Goal: Information Seeking & Learning: Find contact information

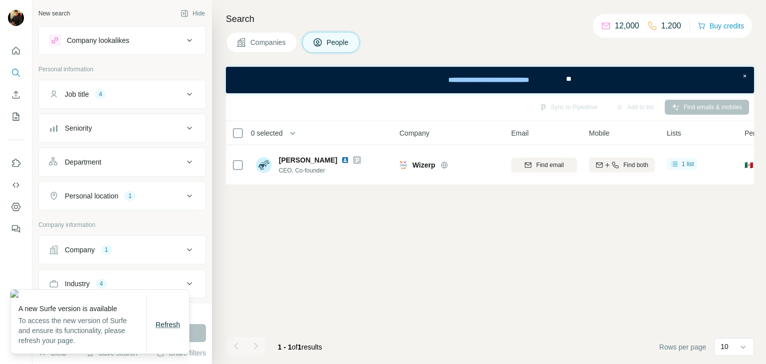
click at [166, 323] on span "Refresh" at bounding box center [168, 325] width 24 height 8
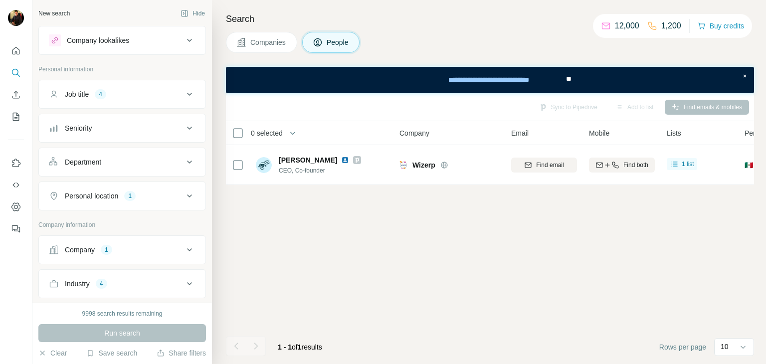
click at [112, 241] on button "Company 1" at bounding box center [122, 250] width 167 height 24
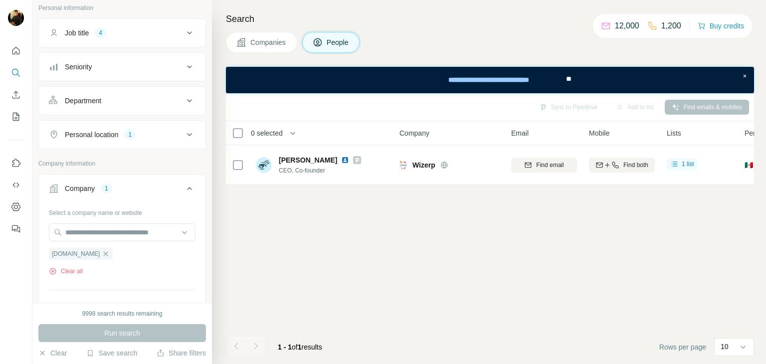
scroll to position [62, 0]
click at [81, 255] on div "Wizerp" at bounding box center [66, 253] width 34 height 12
click at [79, 254] on icon "button" at bounding box center [76, 253] width 8 height 8
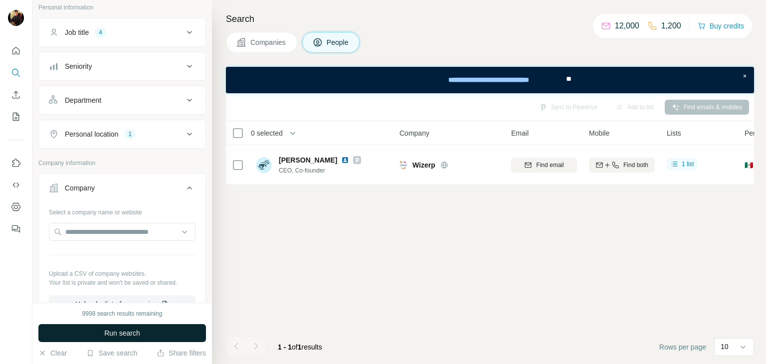
click at [103, 339] on button "Run search" at bounding box center [122, 333] width 168 height 18
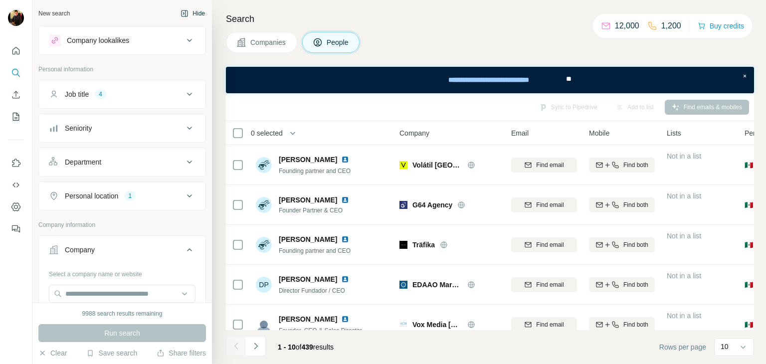
click at [186, 15] on button "Hide" at bounding box center [192, 13] width 38 height 15
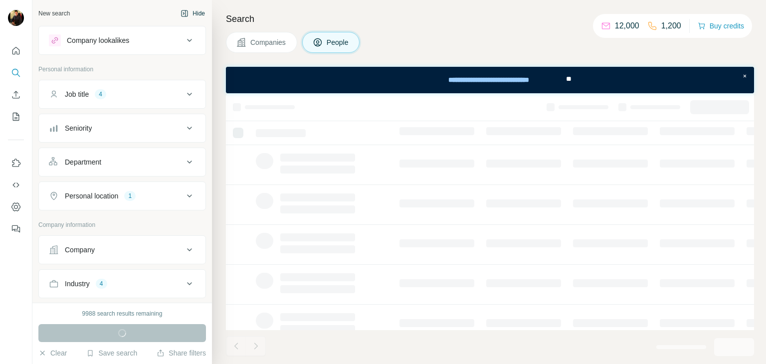
click at [180, 13] on icon "button" at bounding box center [184, 13] width 8 height 8
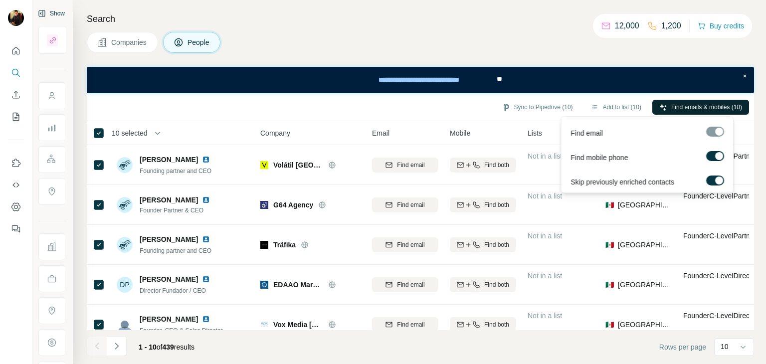
click at [713, 104] on span "Find emails & mobiles (10)" at bounding box center [706, 107] width 71 height 9
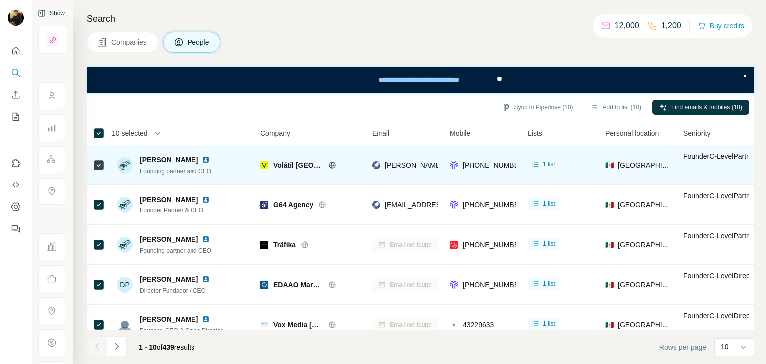
click at [328, 164] on icon at bounding box center [332, 165] width 8 height 8
click at [202, 158] on img at bounding box center [206, 160] width 8 height 8
drag, startPoint x: 322, startPoint y: 163, endPoint x: 274, endPoint y: 166, distance: 47.9
click at [274, 166] on div "Volátil México" at bounding box center [316, 165] width 87 height 10
copy span "Volátil México"
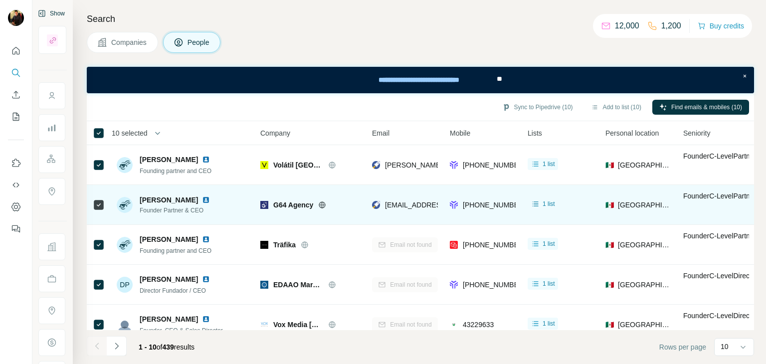
click at [326, 206] on icon at bounding box center [322, 205] width 8 height 8
click at [202, 200] on img at bounding box center [206, 200] width 8 height 8
click at [286, 203] on span "G64 Agency" at bounding box center [293, 205] width 40 height 10
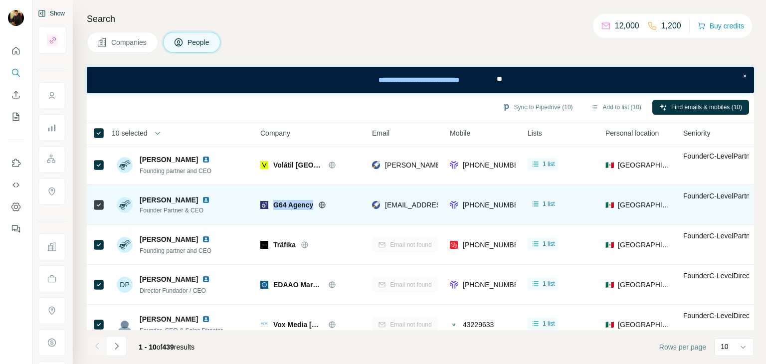
copy div "G64 Agency"
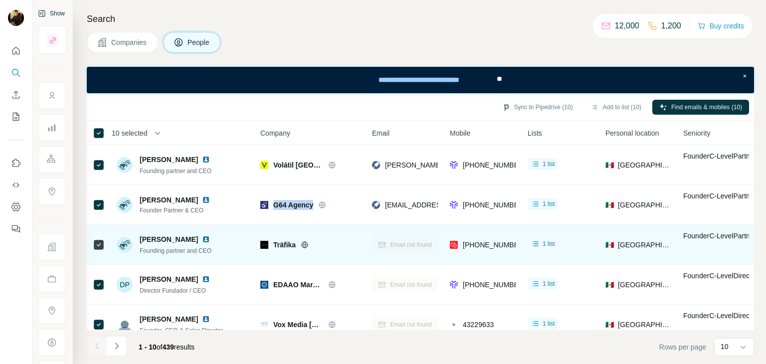
click at [202, 240] on img at bounding box center [206, 239] width 8 height 8
click at [305, 244] on icon at bounding box center [305, 244] width 6 height 0
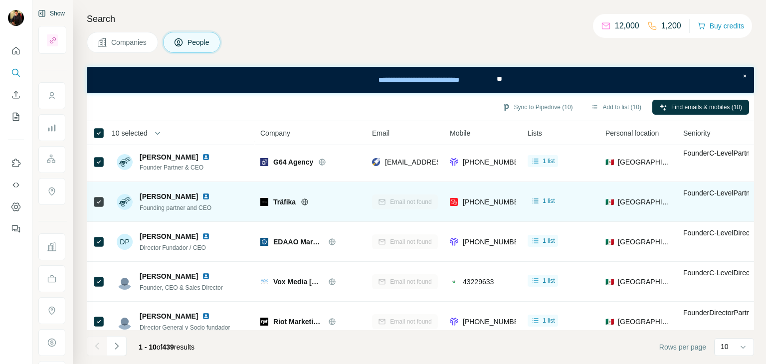
scroll to position [45, 0]
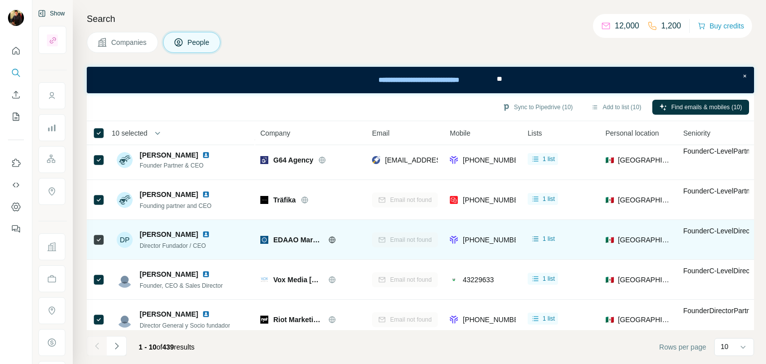
click at [202, 235] on img at bounding box center [206, 234] width 8 height 8
click at [335, 238] on icon at bounding box center [332, 239] width 6 height 6
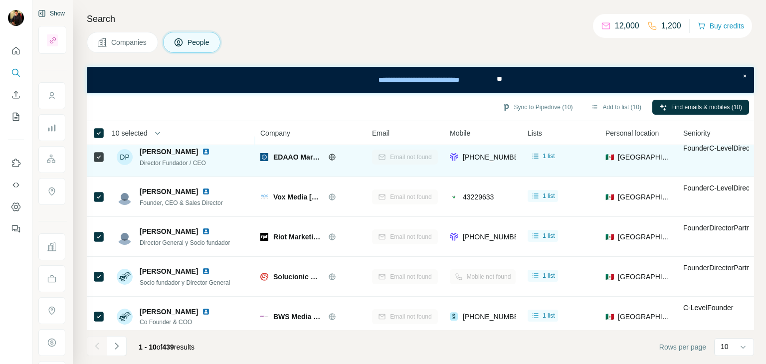
scroll to position [129, 0]
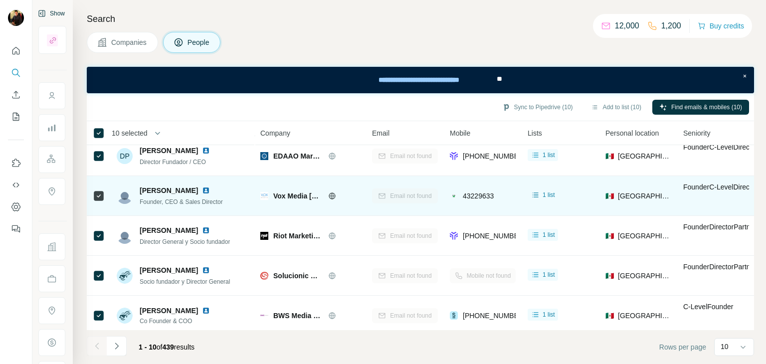
click at [202, 190] on img at bounding box center [206, 190] width 8 height 8
click at [329, 196] on icon at bounding box center [332, 196] width 8 height 8
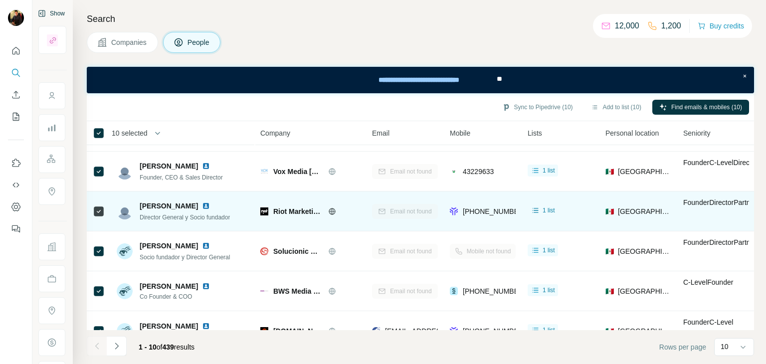
scroll to position [154, 0]
click at [202, 203] on img at bounding box center [206, 205] width 8 height 8
click at [329, 215] on div "Riot Marketing Group" at bounding box center [310, 210] width 100 height 27
click at [329, 214] on icon at bounding box center [332, 211] width 8 height 8
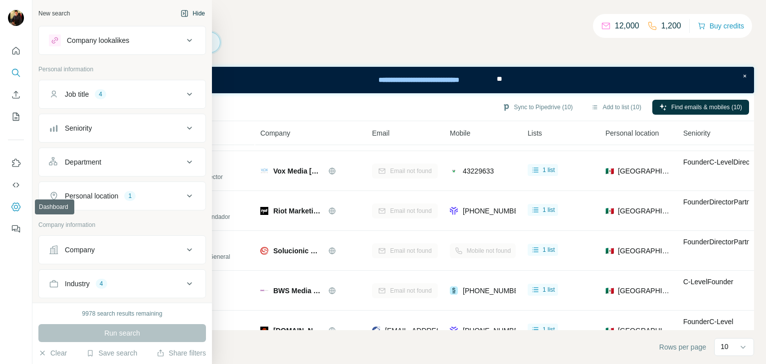
click at [18, 210] on icon "Dashboard" at bounding box center [16, 207] width 10 height 10
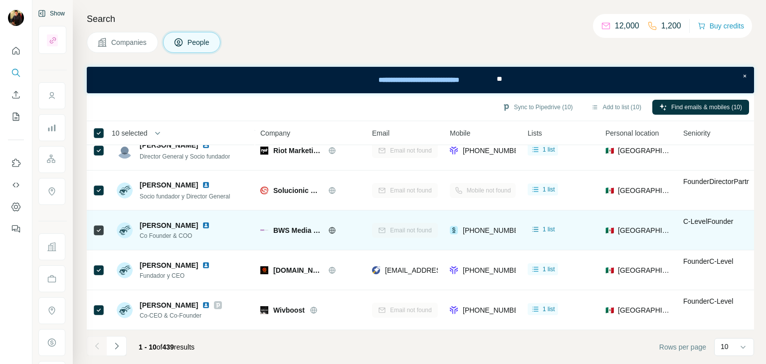
scroll to position [219, 0]
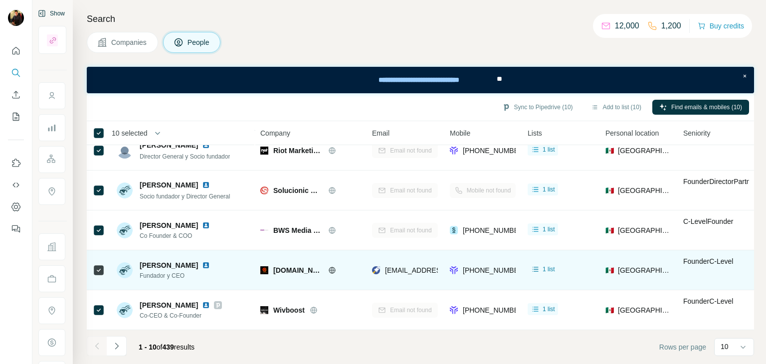
click at [210, 261] on img at bounding box center [206, 265] width 8 height 8
click at [328, 266] on icon at bounding box center [332, 270] width 8 height 8
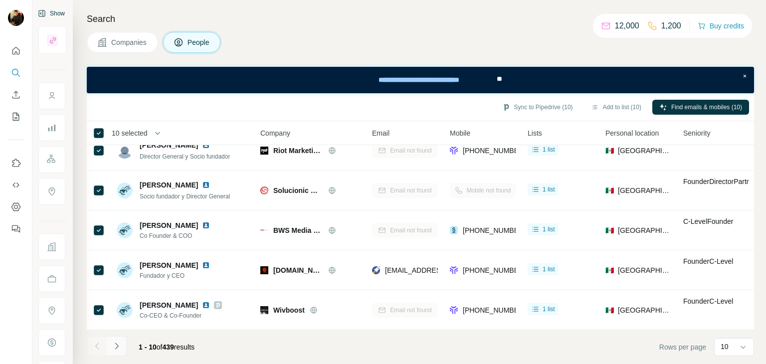
click at [124, 348] on button "Navigate to next page" at bounding box center [117, 346] width 20 height 20
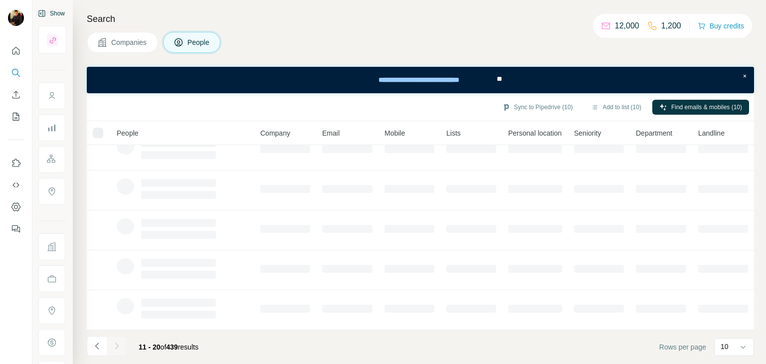
scroll to position [0, 0]
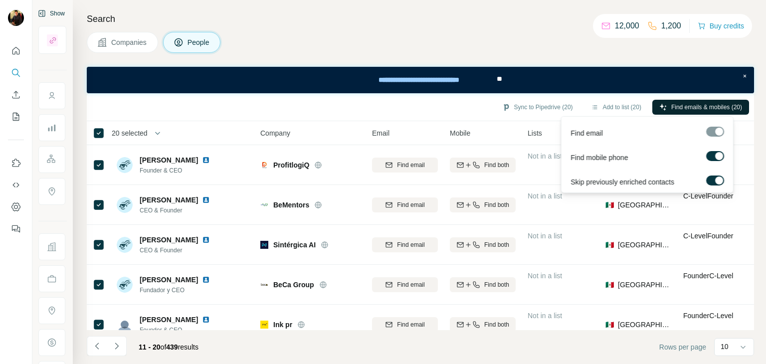
click at [688, 105] on span "Find emails & mobiles (20)" at bounding box center [706, 107] width 71 height 9
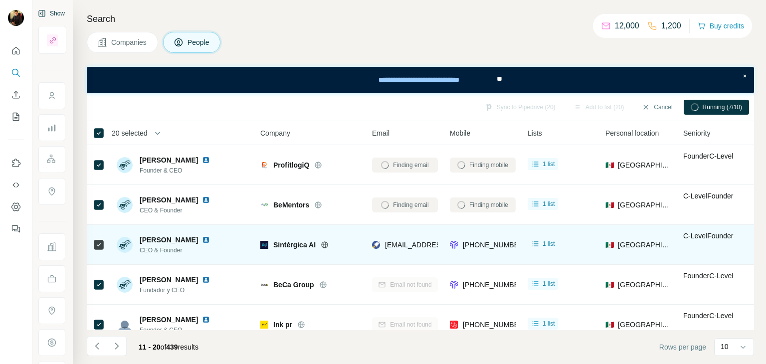
click at [202, 240] on img at bounding box center [206, 240] width 8 height 8
click at [327, 245] on icon at bounding box center [325, 245] width 8 height 8
click at [297, 247] on span "Sintérgica AI" at bounding box center [294, 245] width 42 height 10
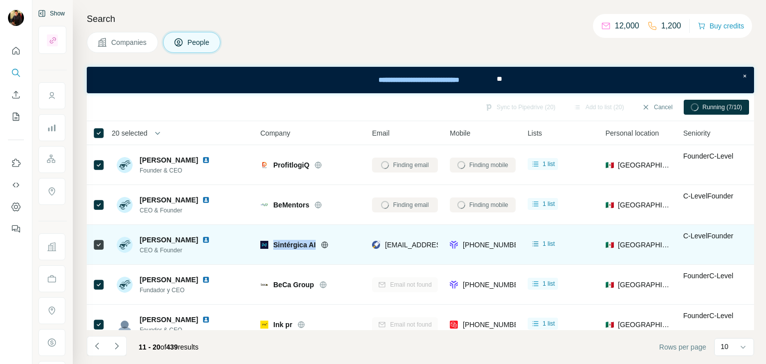
copy div "Sintérgica AI"
click at [327, 246] on icon at bounding box center [325, 245] width 8 height 8
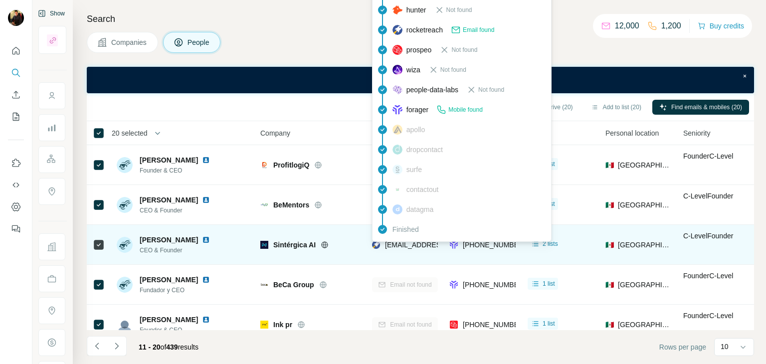
click at [399, 244] on span "[EMAIL_ADDRESS]" at bounding box center [416, 245] width 62 height 8
copy span "[EMAIL_ADDRESS]"
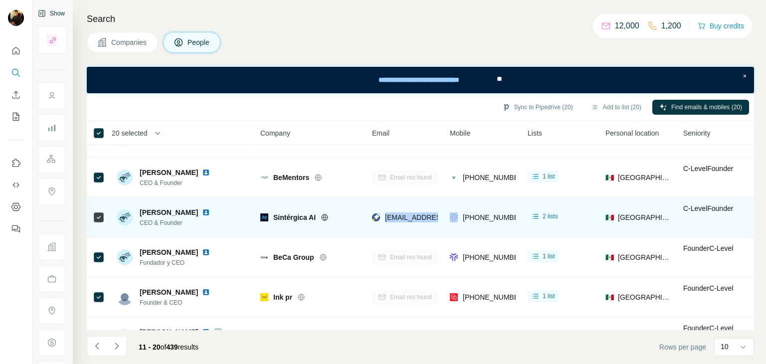
scroll to position [28, 0]
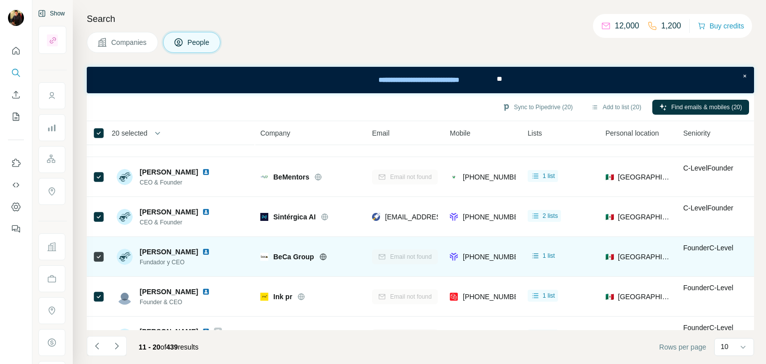
click at [323, 256] on icon at bounding box center [323, 256] width 6 height 0
click at [202, 250] on img at bounding box center [206, 252] width 8 height 8
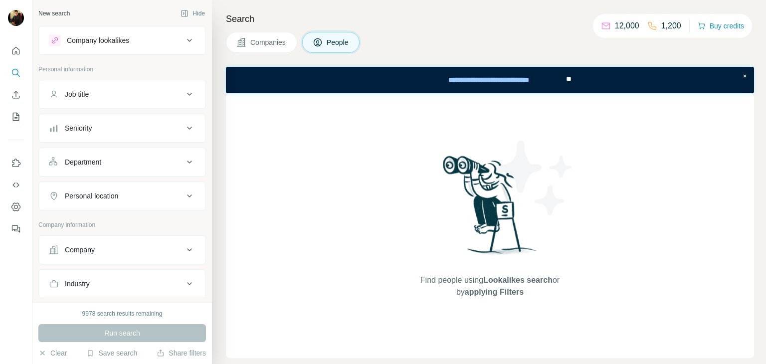
click at [82, 250] on div "Company" at bounding box center [80, 250] width 30 height 10
click at [78, 289] on input "text" at bounding box center [122, 294] width 147 height 18
paste input "**********"
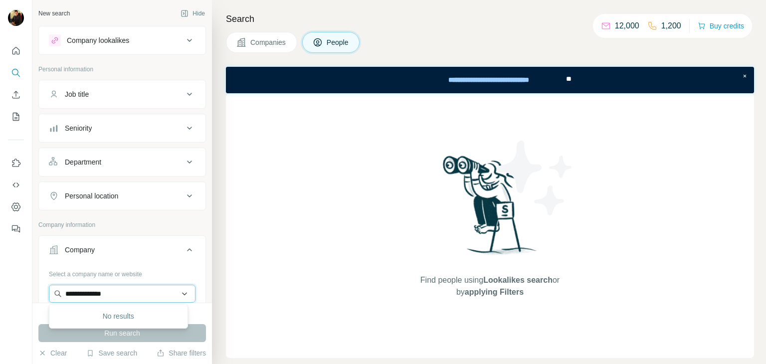
click at [139, 294] on input "**********" at bounding box center [122, 294] width 147 height 18
paste input "*********"
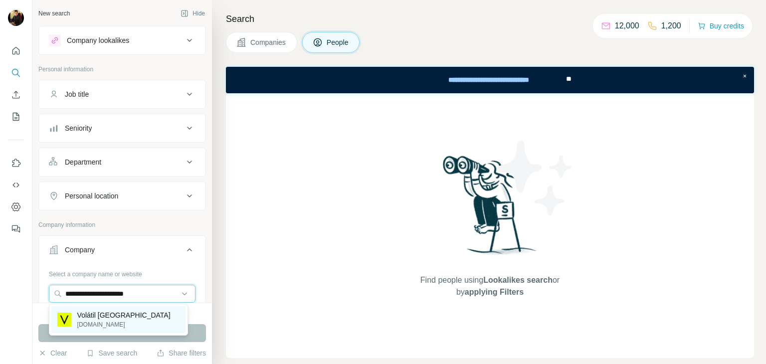
type input "**********"
click at [124, 320] on div "Volátil México volatil.mx" at bounding box center [118, 319] width 134 height 27
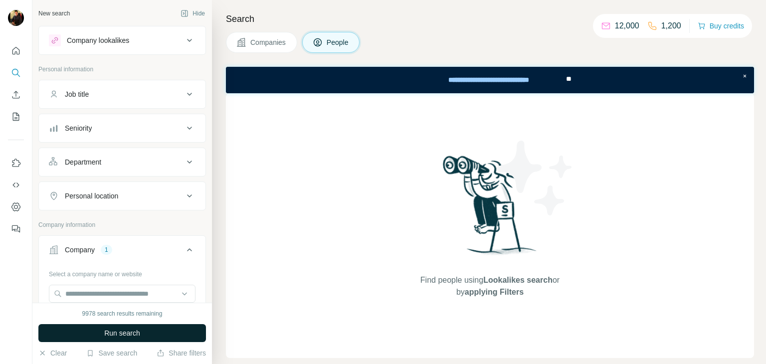
click at [117, 336] on span "Run search" at bounding box center [122, 333] width 36 height 10
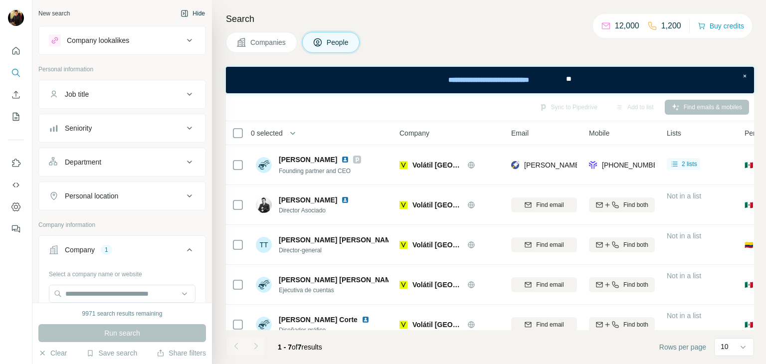
click at [193, 16] on button "Hide" at bounding box center [192, 13] width 38 height 15
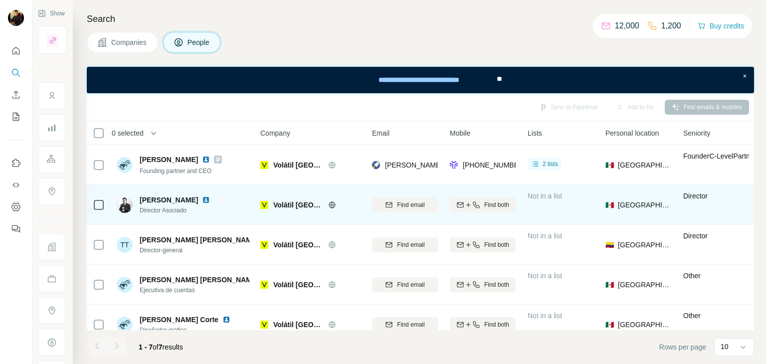
click at [210, 198] on img at bounding box center [206, 200] width 8 height 8
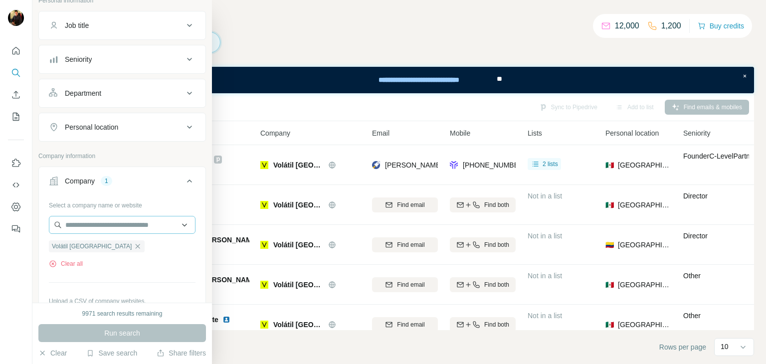
scroll to position [72, 0]
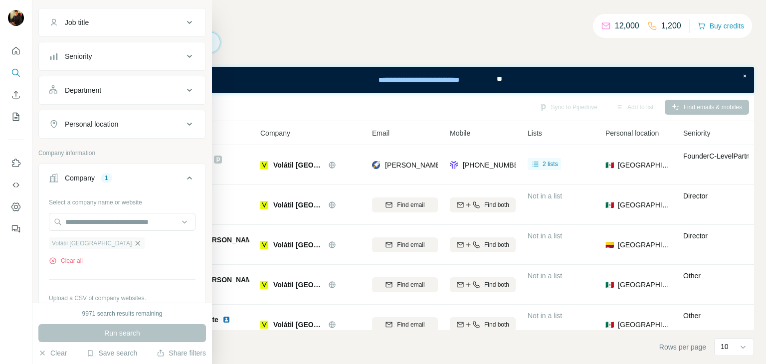
click at [134, 241] on icon "button" at bounding box center [138, 243] width 8 height 8
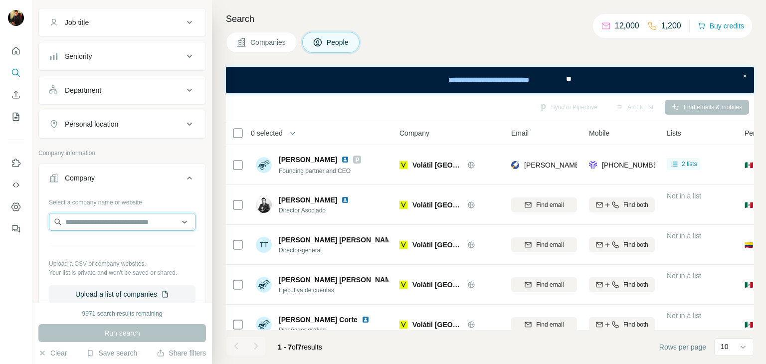
click at [84, 225] on input "text" at bounding box center [122, 222] width 147 height 18
paste input "**********"
type input "**********"
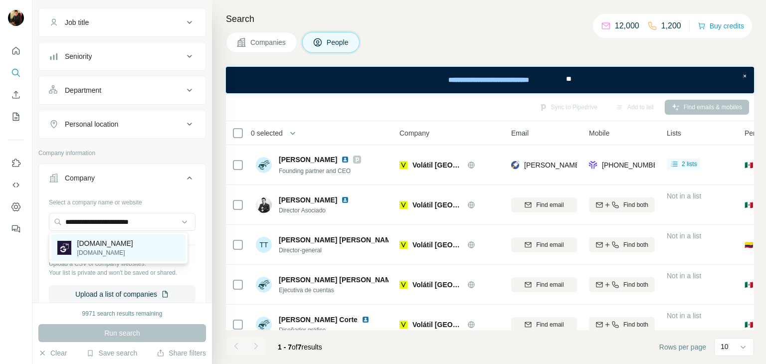
click at [102, 244] on div "[DOMAIN_NAME] [DOMAIN_NAME]" at bounding box center [118, 247] width 134 height 27
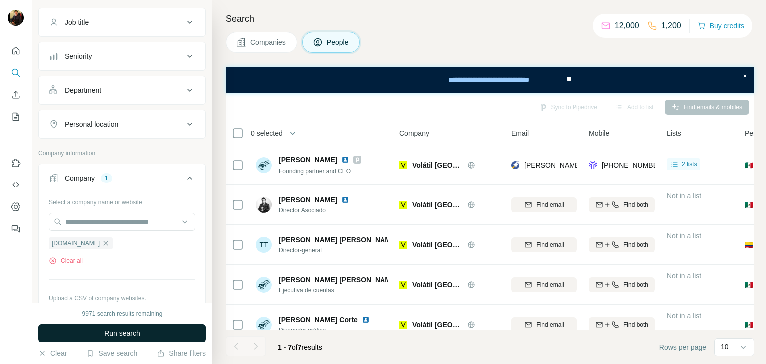
click at [100, 333] on button "Run search" at bounding box center [122, 333] width 168 height 18
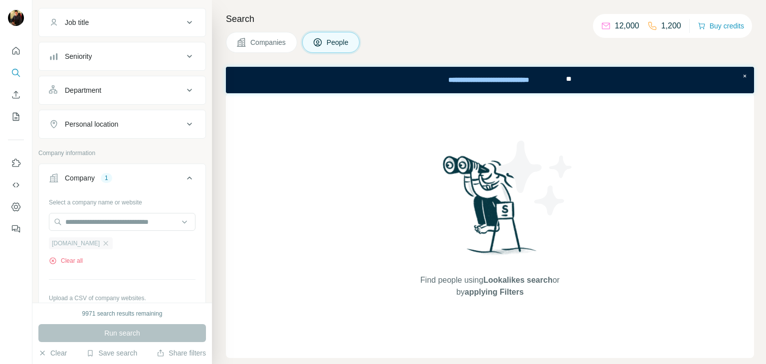
click at [79, 238] on div "[DOMAIN_NAME]" at bounding box center [81, 243] width 64 height 12
click at [90, 206] on div "Select a company name or website g64.mx Clear all Upload a CSV of company websi…" at bounding box center [122, 266] width 147 height 144
click at [102, 239] on icon "button" at bounding box center [106, 243] width 8 height 8
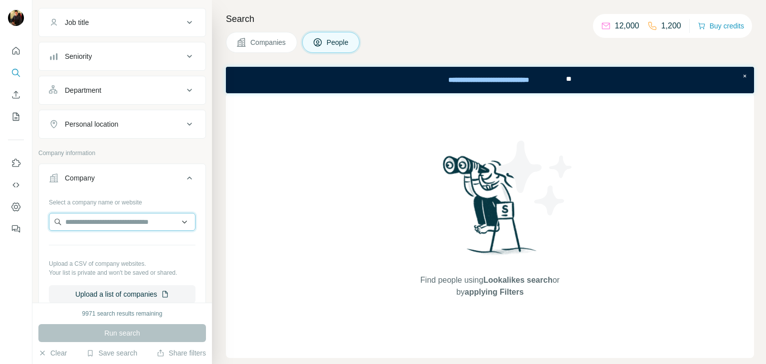
click at [103, 229] on input "text" at bounding box center [122, 222] width 147 height 18
paste input "**********"
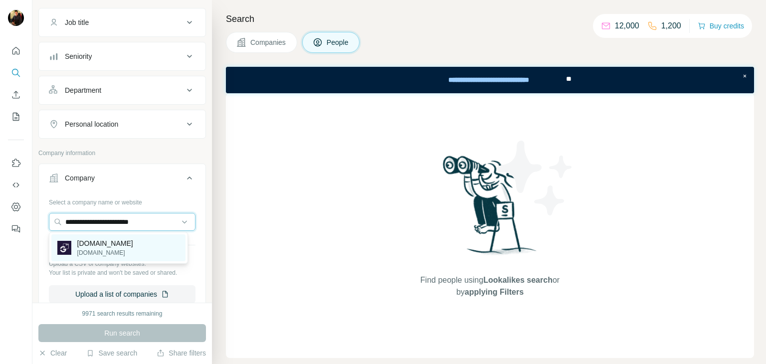
type input "**********"
click at [120, 248] on div "[DOMAIN_NAME] [DOMAIN_NAME]" at bounding box center [118, 247] width 134 height 27
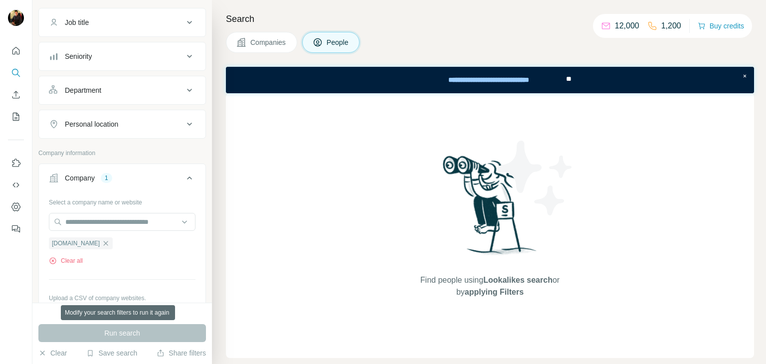
click at [126, 333] on div "Run search" at bounding box center [122, 333] width 168 height 18
click at [102, 243] on icon "button" at bounding box center [106, 243] width 8 height 8
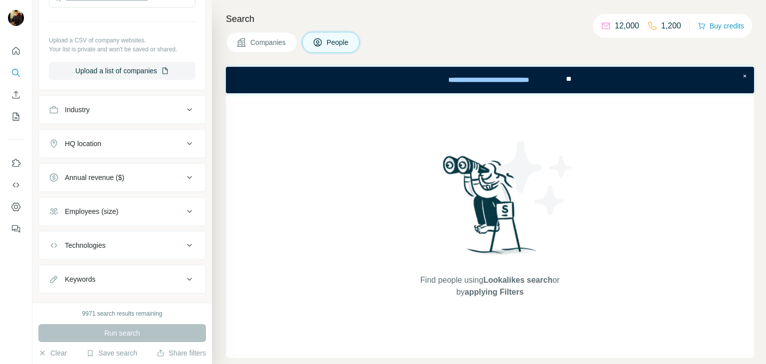
scroll to position [296, 0]
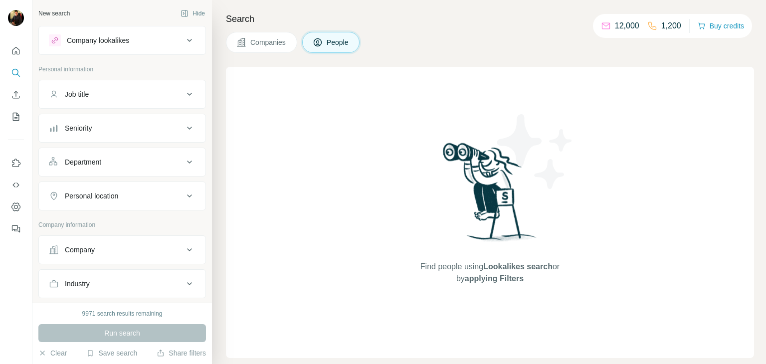
click at [86, 242] on button "Company" at bounding box center [122, 250] width 167 height 24
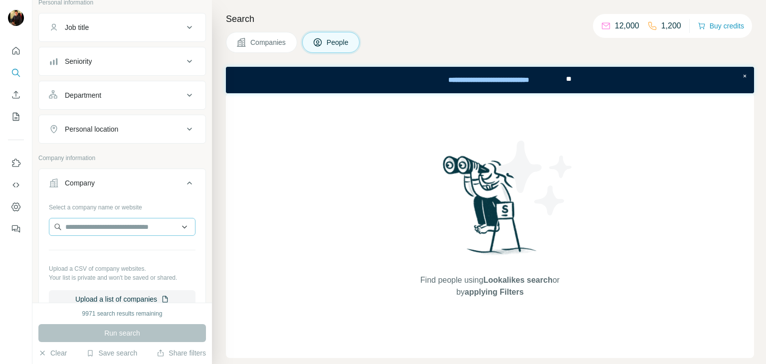
scroll to position [67, 0]
click at [108, 227] on input "text" at bounding box center [122, 226] width 147 height 18
paste input "**********"
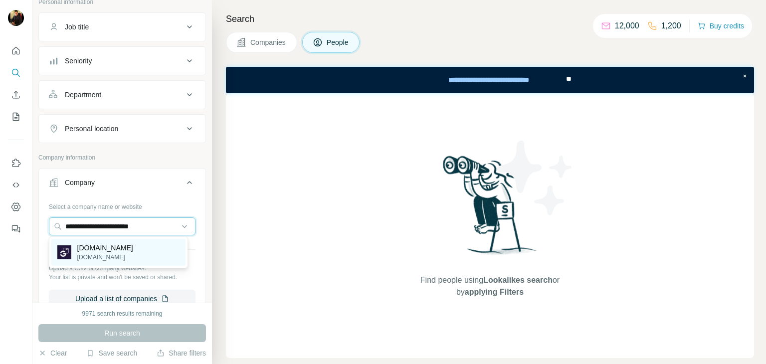
type input "**********"
click at [101, 255] on p "[DOMAIN_NAME]" at bounding box center [105, 257] width 56 height 9
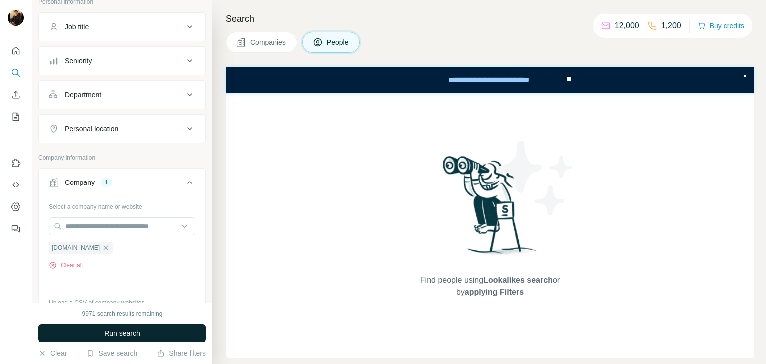
click at [101, 336] on button "Run search" at bounding box center [122, 333] width 168 height 18
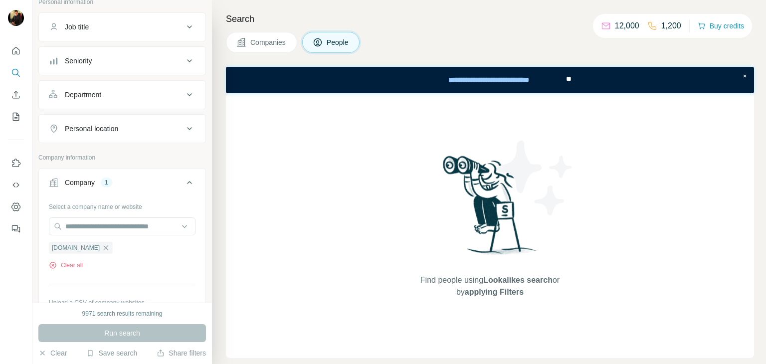
click at [274, 46] on span "Companies" at bounding box center [268, 42] width 36 height 10
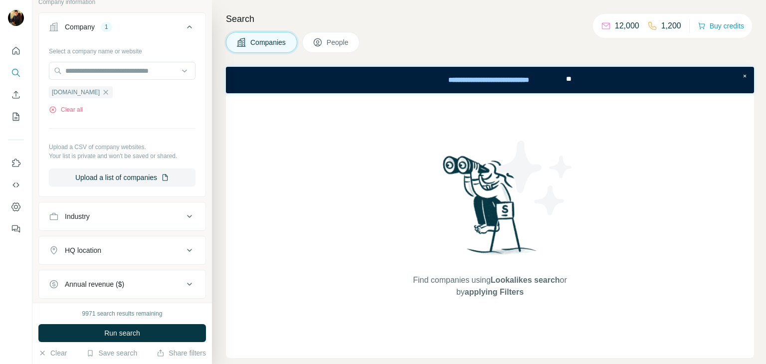
click at [335, 49] on button "People" at bounding box center [331, 42] width 58 height 21
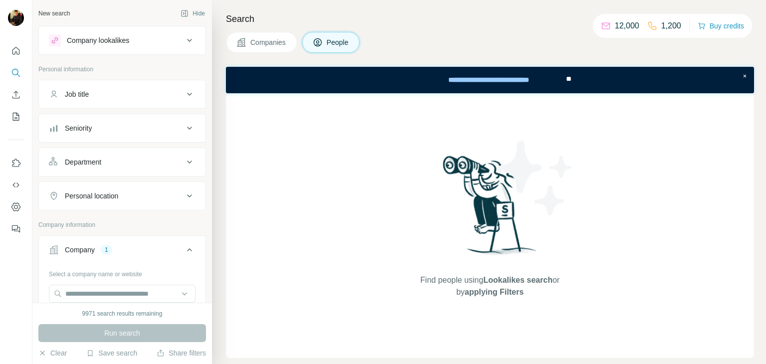
click at [149, 47] on button "Company lookalikes" at bounding box center [122, 40] width 167 height 24
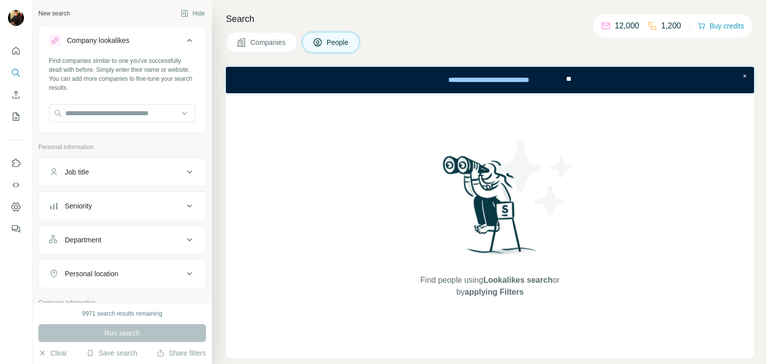
click at [149, 47] on button "Company lookalikes" at bounding box center [122, 42] width 167 height 28
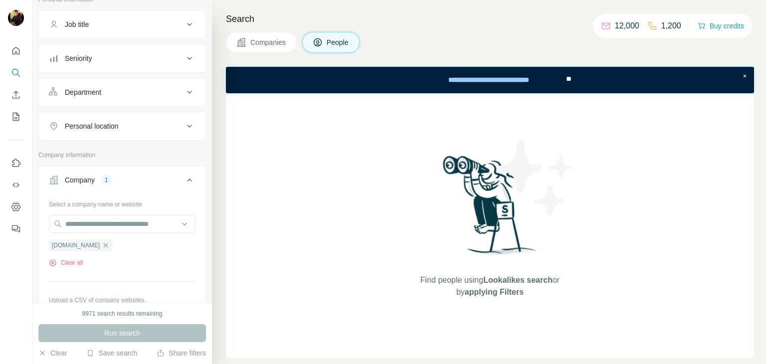
scroll to position [70, 0]
click at [74, 242] on div "[DOMAIN_NAME]" at bounding box center [81, 245] width 64 height 12
click at [18, 74] on icon "Search" at bounding box center [16, 73] width 10 height 10
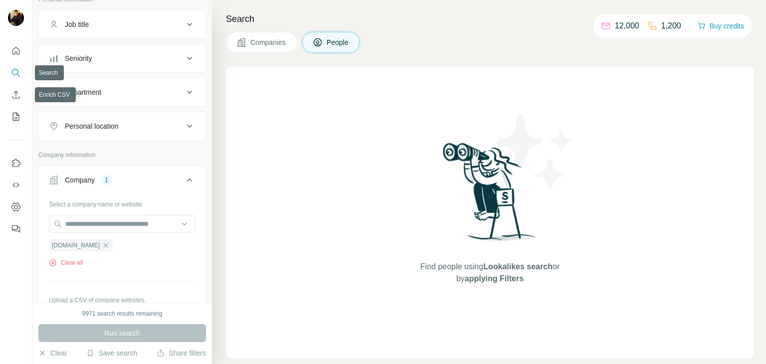
click at [7, 111] on div at bounding box center [16, 137] width 32 height 202
click at [11, 104] on nav at bounding box center [16, 84] width 16 height 84
click at [16, 96] on icon "Enrich CSV" at bounding box center [16, 95] width 10 height 10
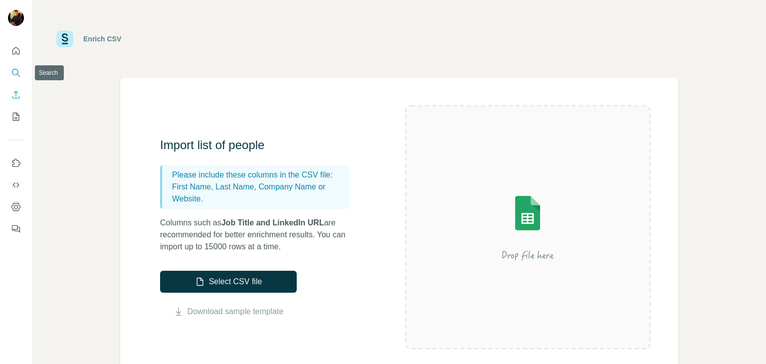
click at [16, 74] on icon "Search" at bounding box center [16, 73] width 10 height 10
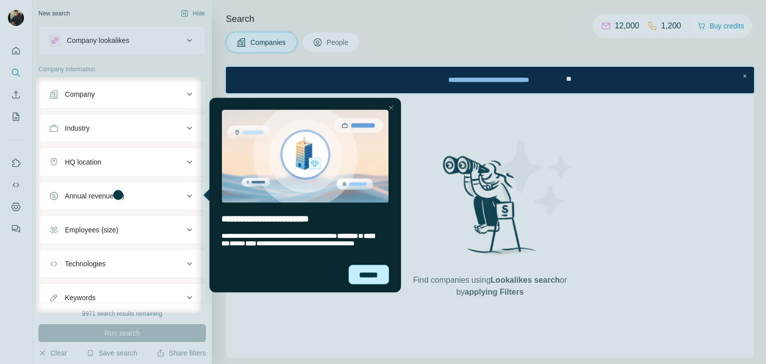
click at [366, 274] on div "******" at bounding box center [368, 274] width 41 height 19
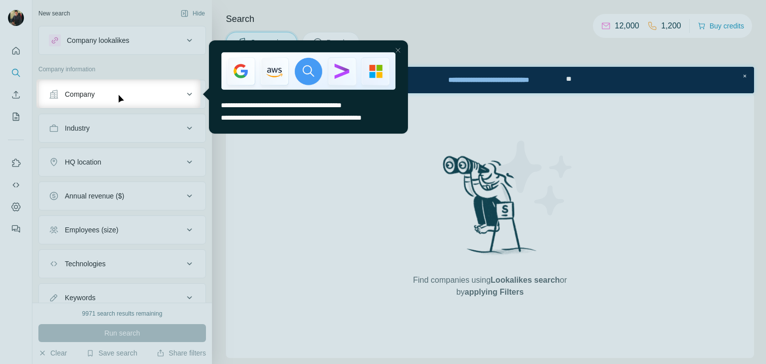
click at [395, 50] on div "Close Step" at bounding box center [397, 50] width 12 height 12
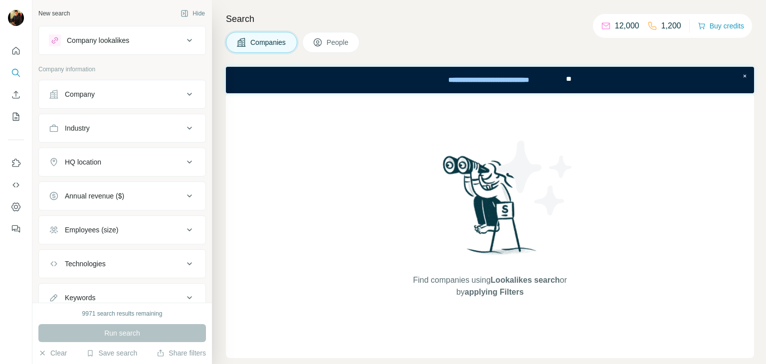
click at [104, 97] on div "Company" at bounding box center [116, 94] width 135 height 10
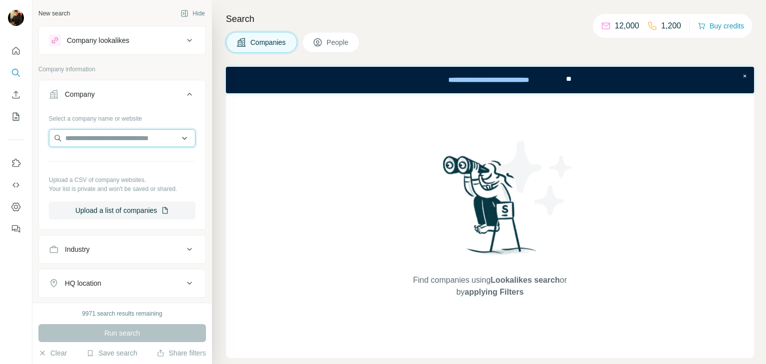
paste input "**********"
click at [94, 134] on input "**********" at bounding box center [122, 138] width 147 height 18
click at [140, 146] on input "**********" at bounding box center [122, 138] width 147 height 18
drag, startPoint x: 140, startPoint y: 146, endPoint x: 132, endPoint y: 148, distance: 8.7
click at [132, 148] on div "**********" at bounding box center [122, 139] width 147 height 20
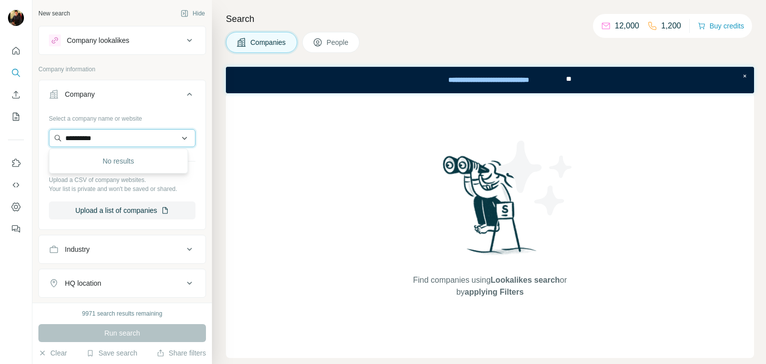
click at [86, 141] on input "**********" at bounding box center [122, 138] width 147 height 18
paste input "**********"
type input "**********"
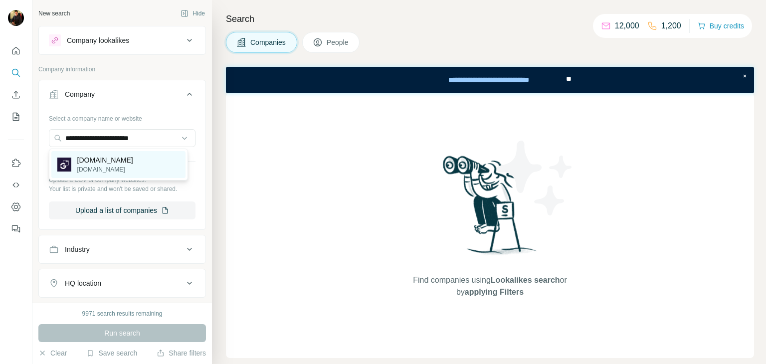
click at [91, 160] on p "[DOMAIN_NAME]" at bounding box center [105, 160] width 56 height 10
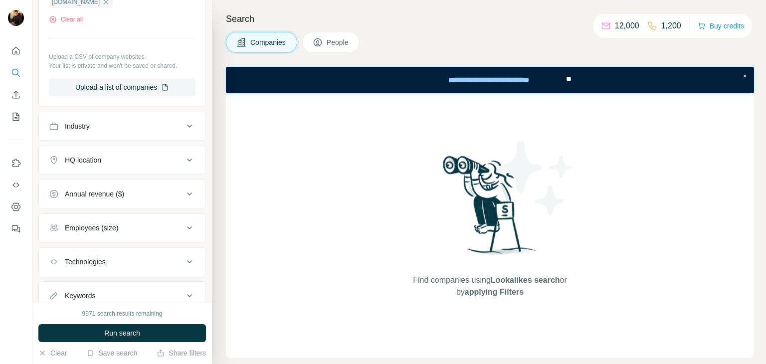
scroll to position [165, 0]
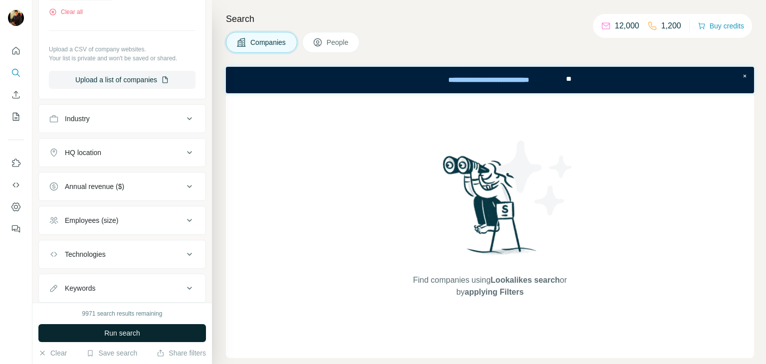
click at [118, 327] on button "Run search" at bounding box center [122, 333] width 168 height 18
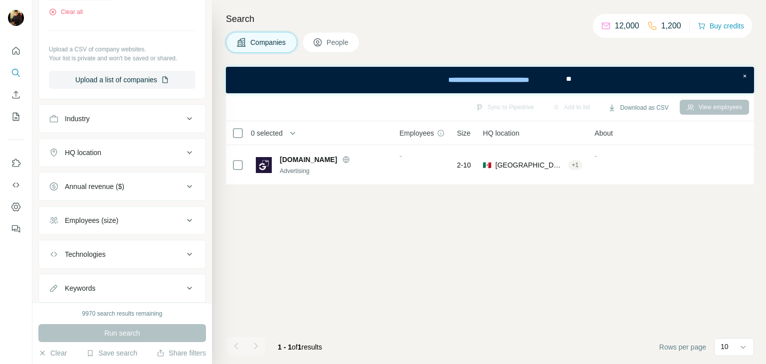
click at [333, 45] on span "People" at bounding box center [338, 42] width 23 height 10
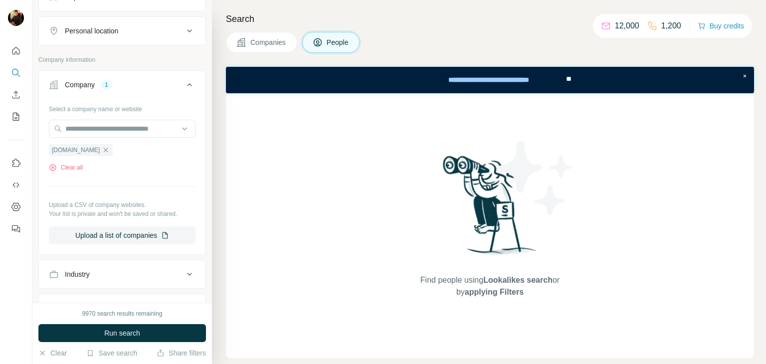
click at [287, 36] on button "Companies" at bounding box center [261, 42] width 71 height 21
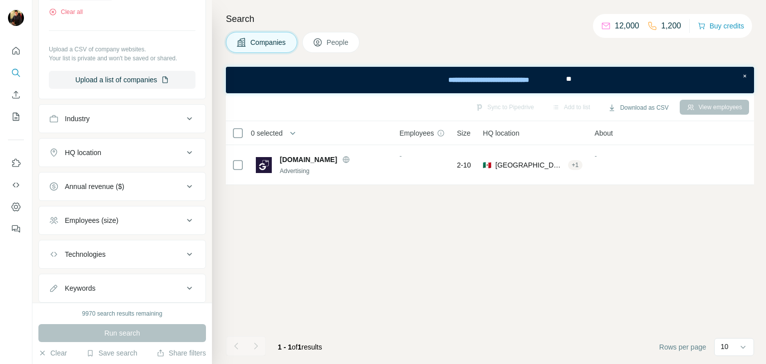
click at [162, 119] on div "Industry" at bounding box center [116, 119] width 135 height 10
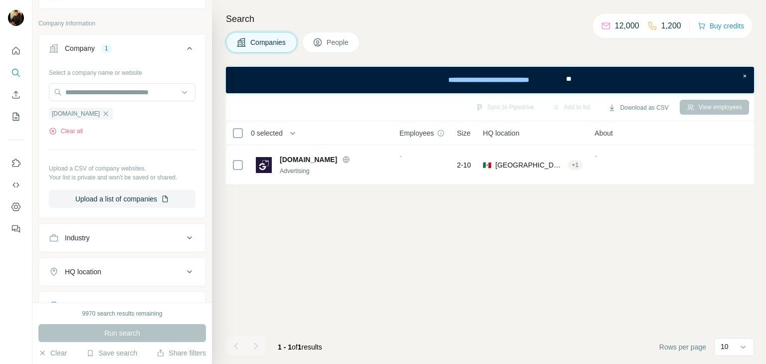
scroll to position [37, 0]
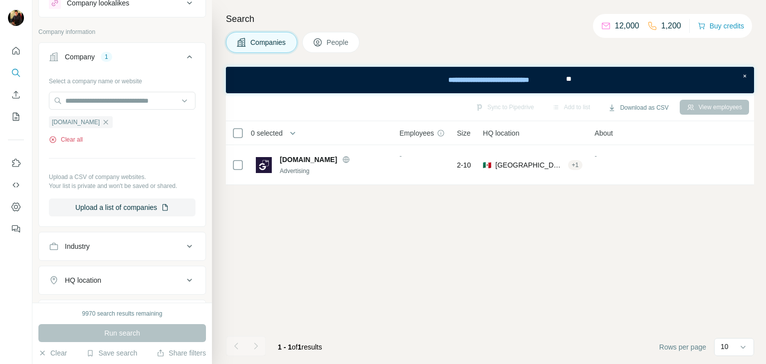
click at [69, 140] on button "Clear all" at bounding box center [66, 139] width 34 height 9
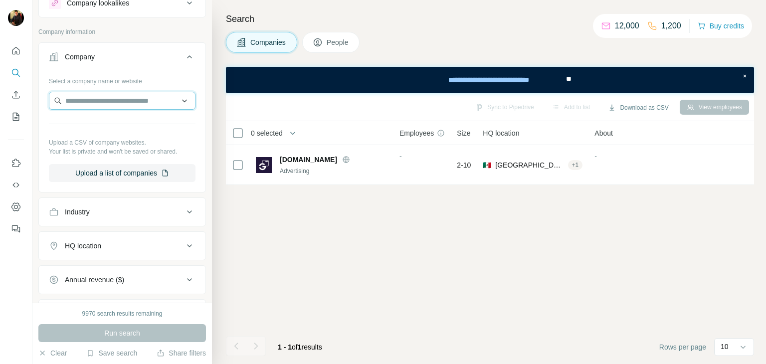
click at [72, 106] on input "text" at bounding box center [122, 101] width 147 height 18
paste input "**********"
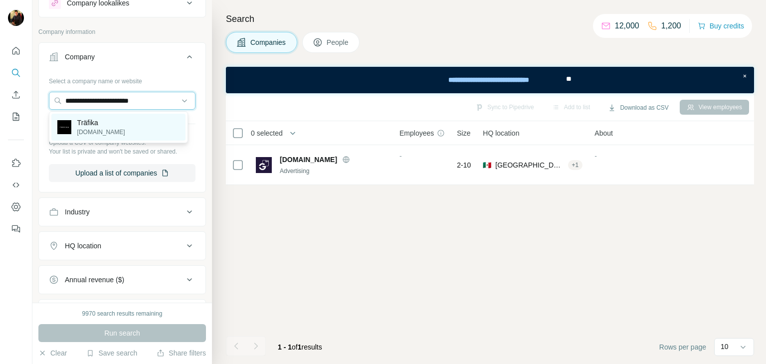
type input "**********"
click at [99, 126] on p "Träfika" at bounding box center [101, 123] width 48 height 10
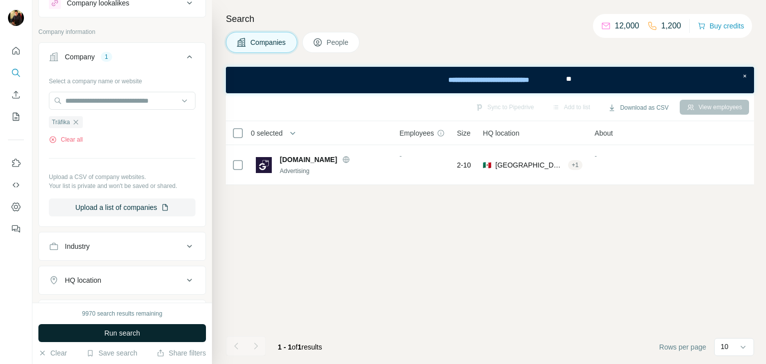
click at [88, 334] on button "Run search" at bounding box center [122, 333] width 168 height 18
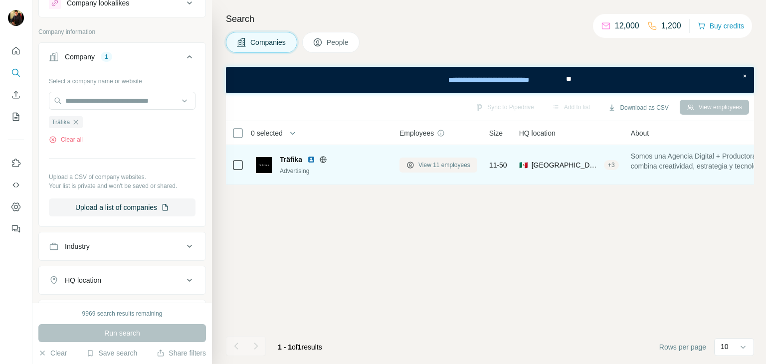
click at [426, 165] on span "View 11 employees" at bounding box center [444, 165] width 52 height 9
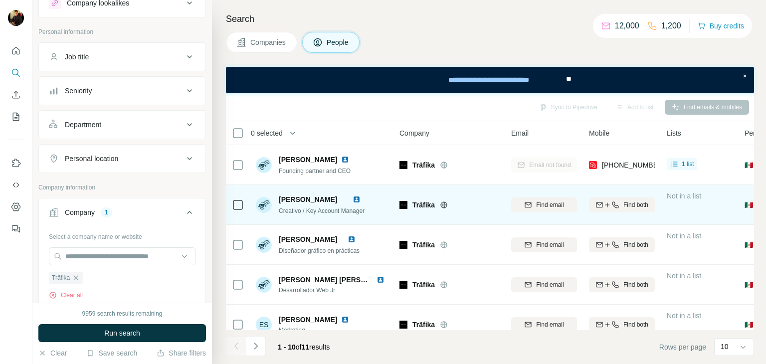
click at [360, 198] on img at bounding box center [356, 199] width 8 height 8
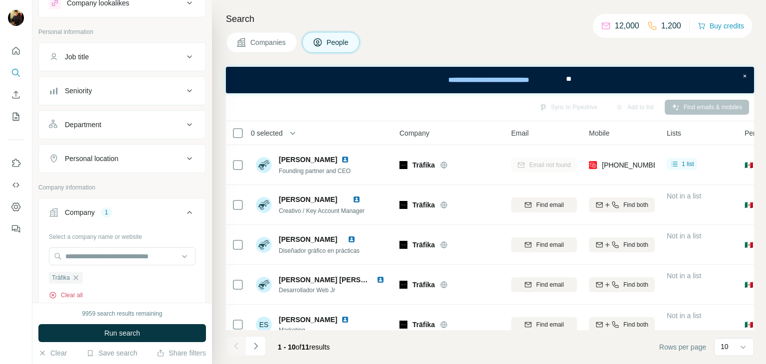
click at [67, 294] on button "Clear all" at bounding box center [66, 295] width 34 height 9
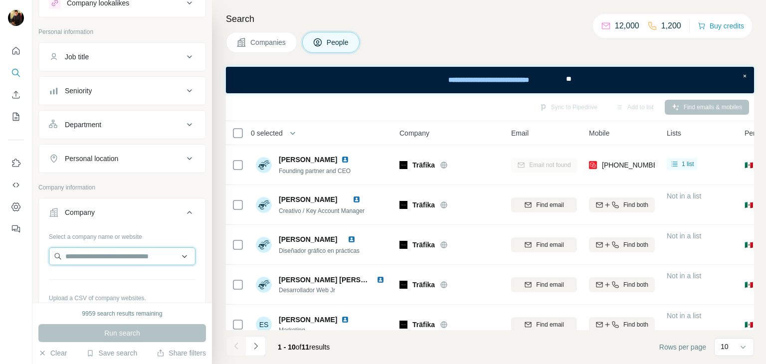
click at [96, 248] on input "text" at bounding box center [122, 256] width 147 height 18
paste input "**********"
type input "**********"
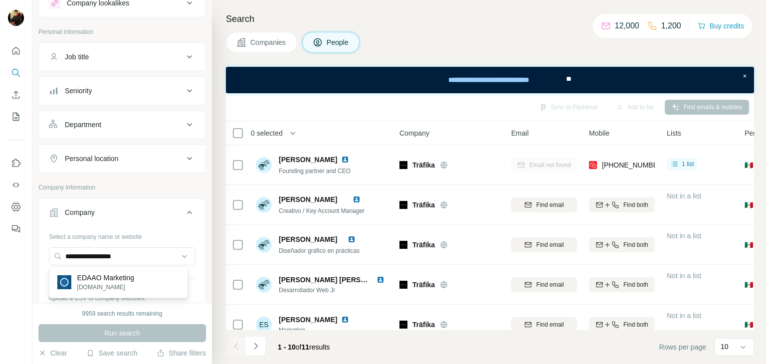
click at [109, 278] on p "EDAAO Marketing" at bounding box center [105, 278] width 57 height 10
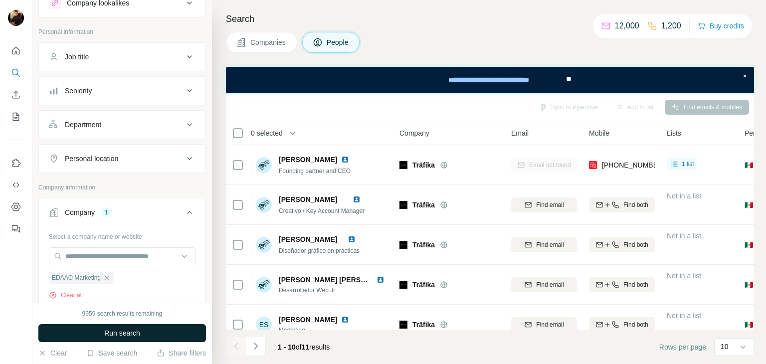
click at [103, 326] on button "Run search" at bounding box center [122, 333] width 168 height 18
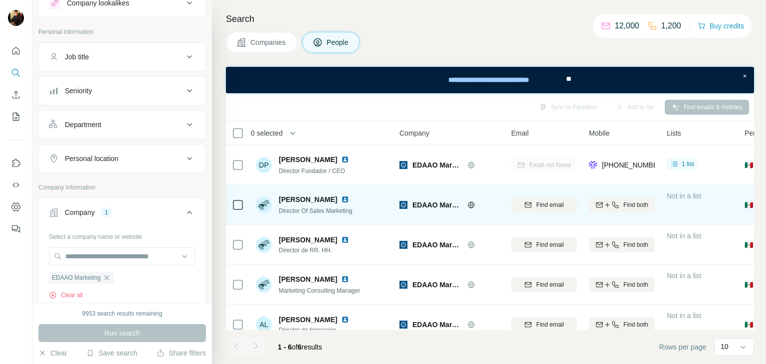
click at [341, 198] on img at bounding box center [345, 199] width 8 height 8
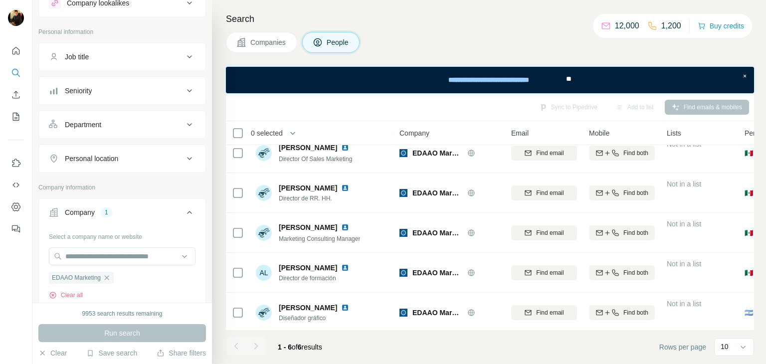
scroll to position [52, 0]
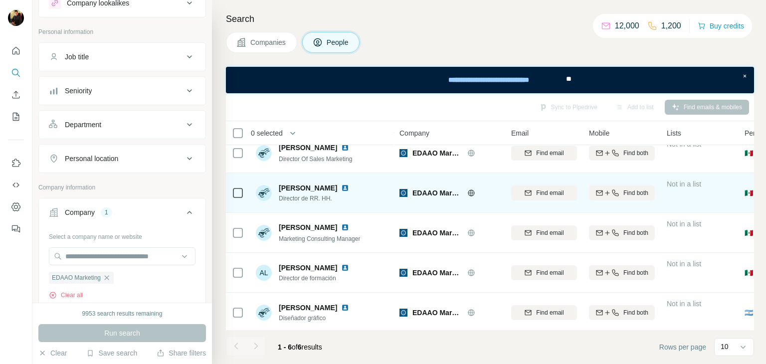
click at [341, 185] on img at bounding box center [345, 188] width 8 height 8
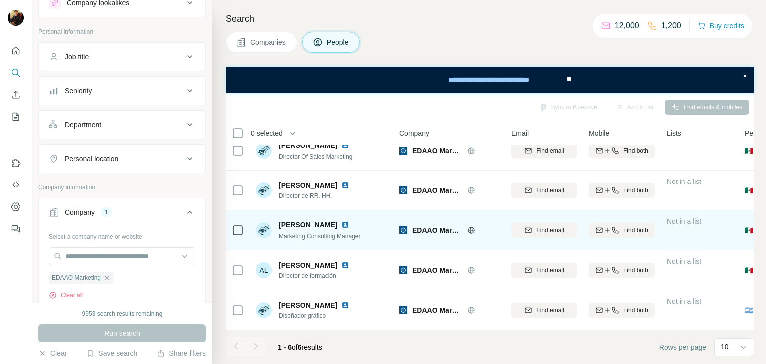
scroll to position [0, 0]
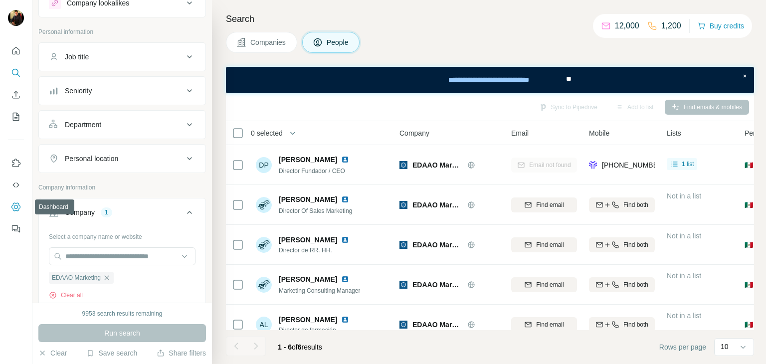
click at [16, 208] on icon "Dashboard" at bounding box center [16, 207] width 4 height 4
click at [79, 291] on button "Clear all" at bounding box center [66, 295] width 34 height 9
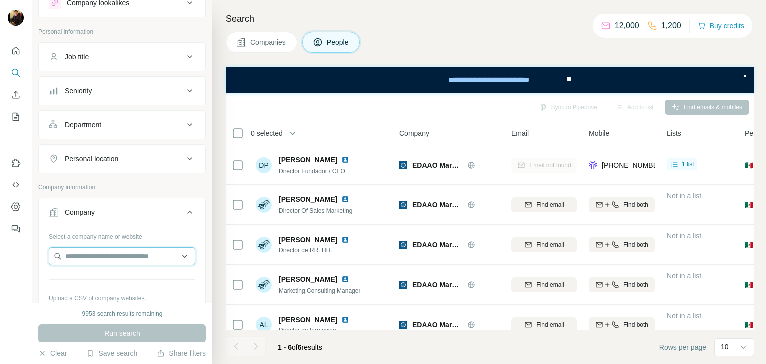
click at [78, 253] on input "text" at bounding box center [122, 256] width 147 height 18
paste input "**********"
type input "**********"
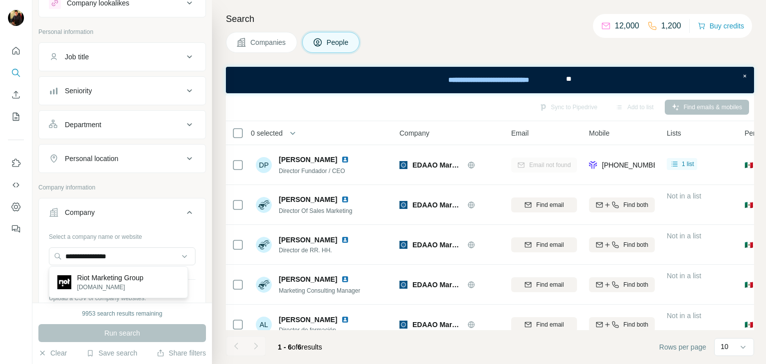
click at [98, 281] on p "Riot Marketing Group" at bounding box center [110, 278] width 66 height 10
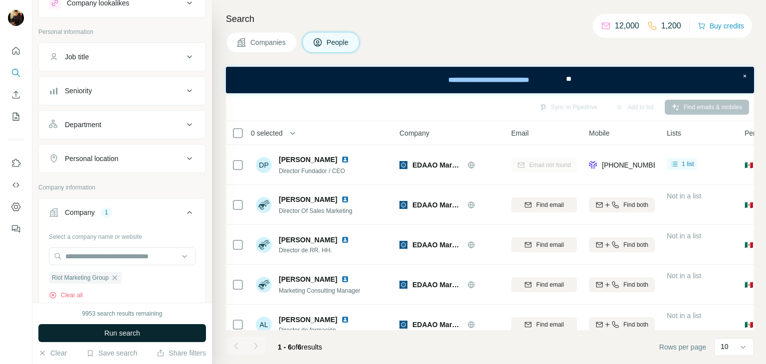
click at [92, 328] on button "Run search" at bounding box center [122, 333] width 168 height 18
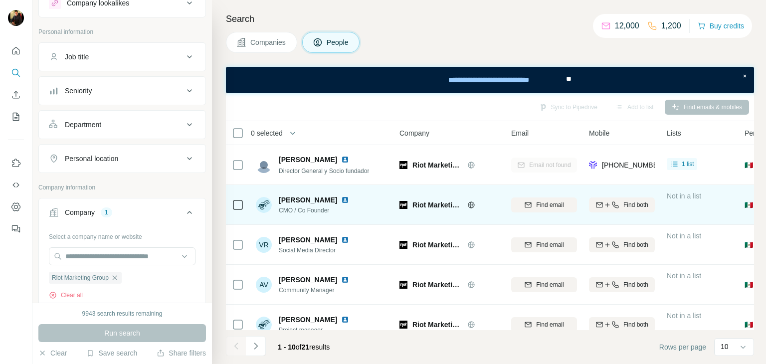
click at [341, 200] on img at bounding box center [345, 200] width 8 height 8
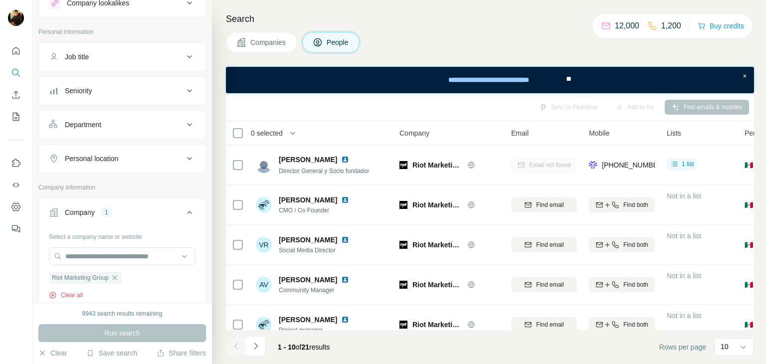
click at [72, 292] on button "Clear all" at bounding box center [66, 295] width 34 height 9
click at [86, 261] on input "text" at bounding box center [122, 256] width 147 height 18
type input "**********"
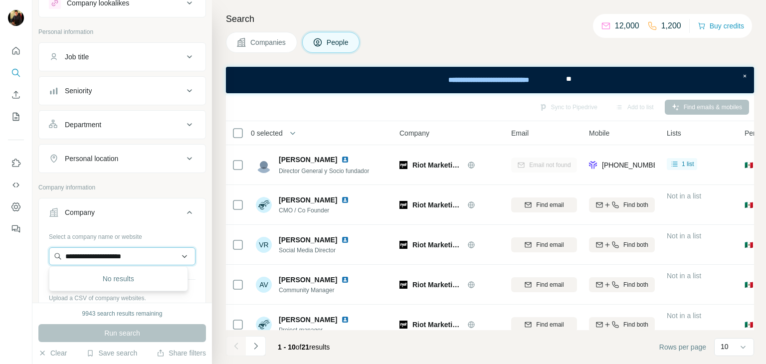
click at [180, 254] on input "**********" at bounding box center [122, 256] width 147 height 18
click at [421, 49] on div "Companies People" at bounding box center [490, 42] width 528 height 21
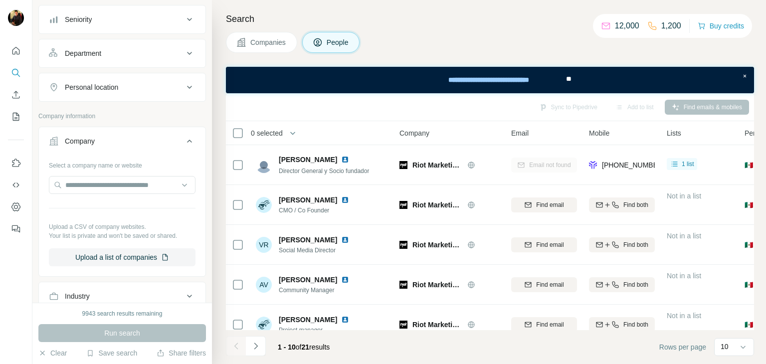
scroll to position [110, 0]
click at [113, 187] on input "text" at bounding box center [122, 184] width 147 height 18
paste input "**********"
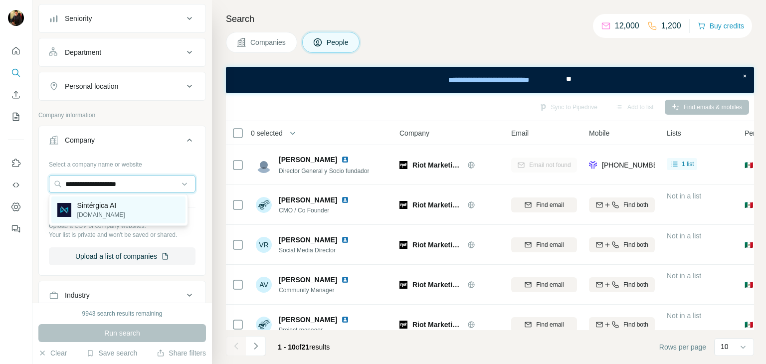
type input "**********"
click at [115, 208] on p "Sintérgica AI" at bounding box center [101, 205] width 48 height 10
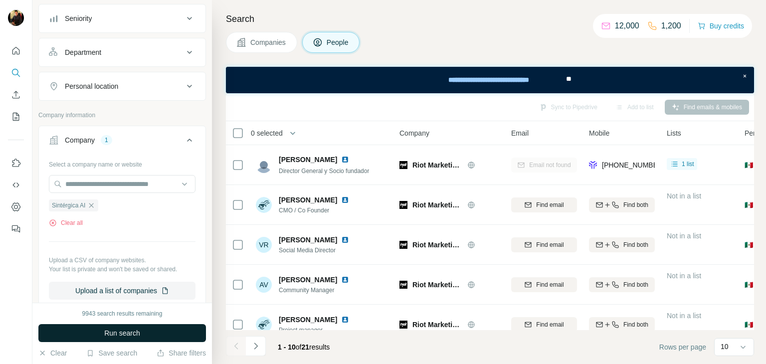
click at [101, 338] on button "Run search" at bounding box center [122, 333] width 168 height 18
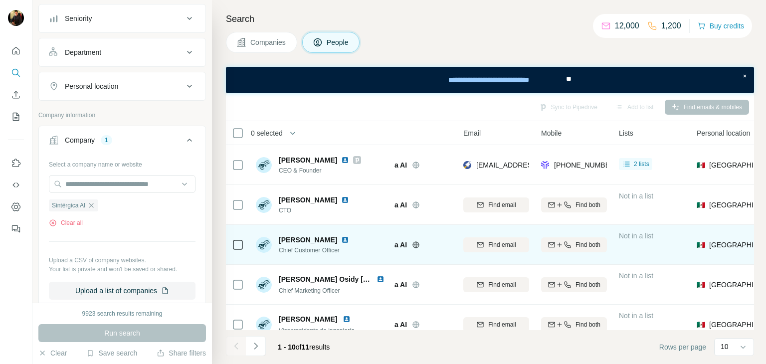
scroll to position [0, 71]
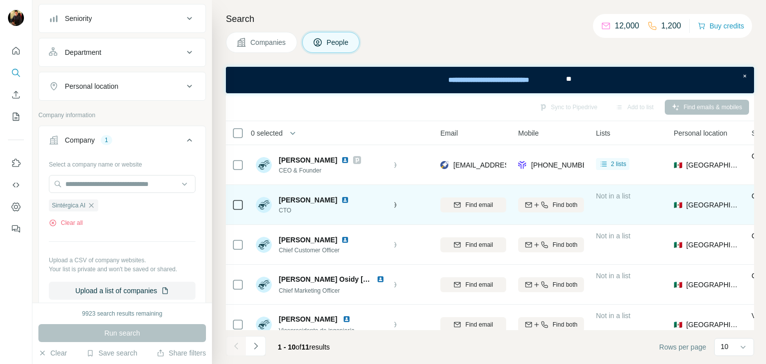
click at [349, 198] on img at bounding box center [345, 200] width 8 height 8
